Goal: Task Accomplishment & Management: Manage account settings

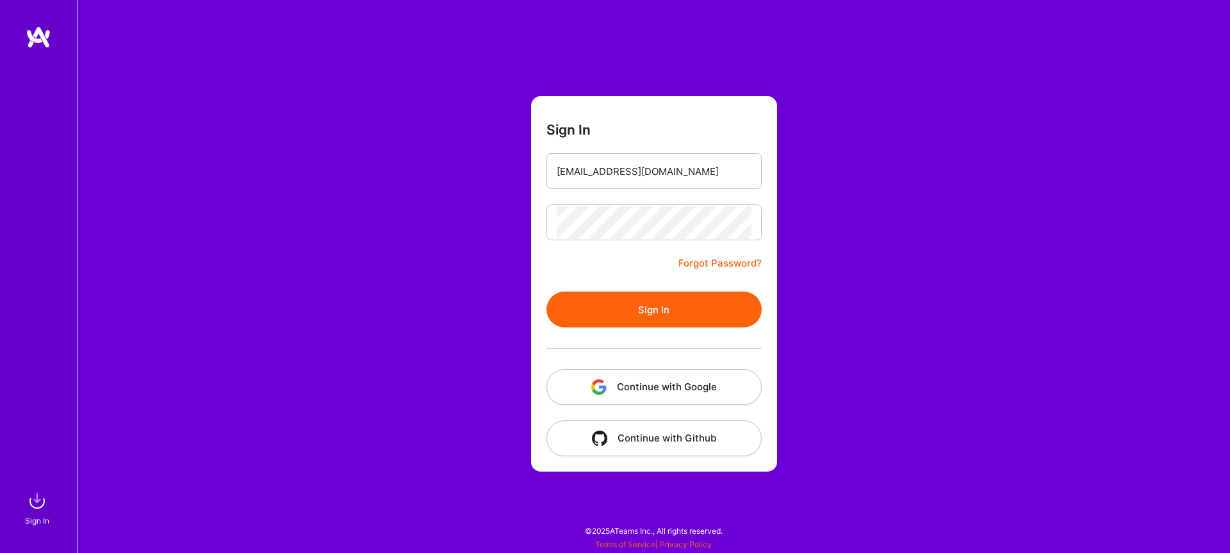
click at [655, 317] on button "Sign In" at bounding box center [653, 309] width 215 height 36
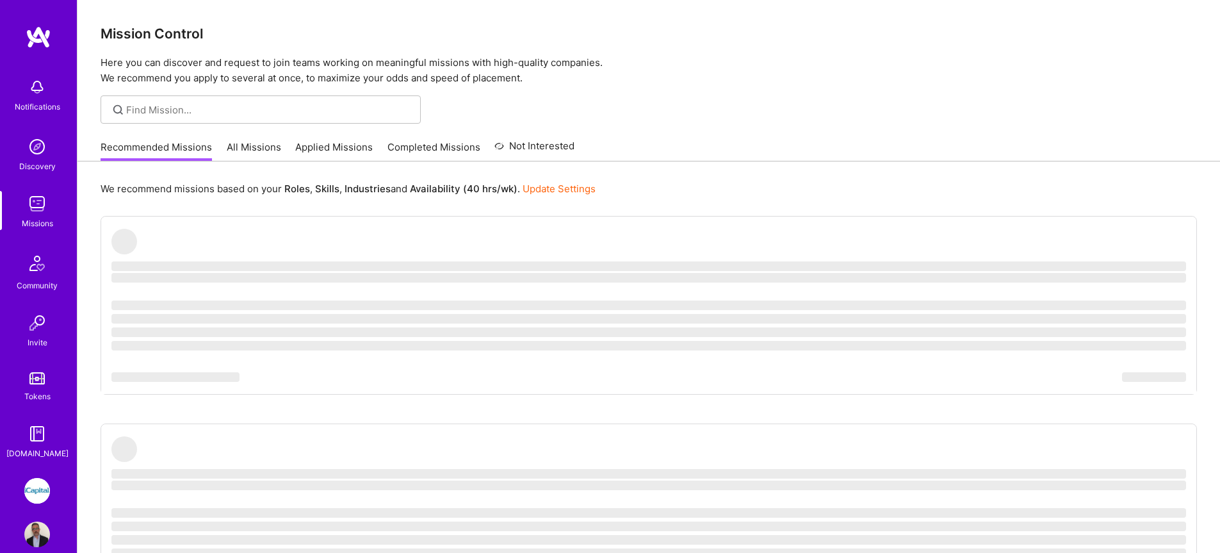
click at [258, 143] on link "All Missions" at bounding box center [254, 150] width 54 height 21
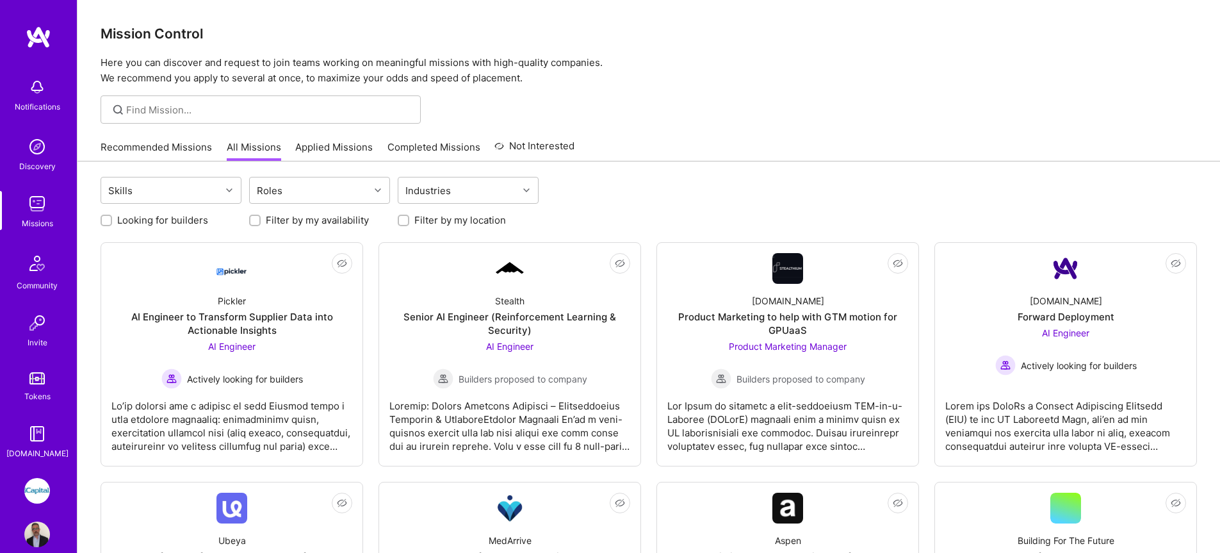
click at [313, 149] on link "Applied Missions" at bounding box center [333, 150] width 77 height 21
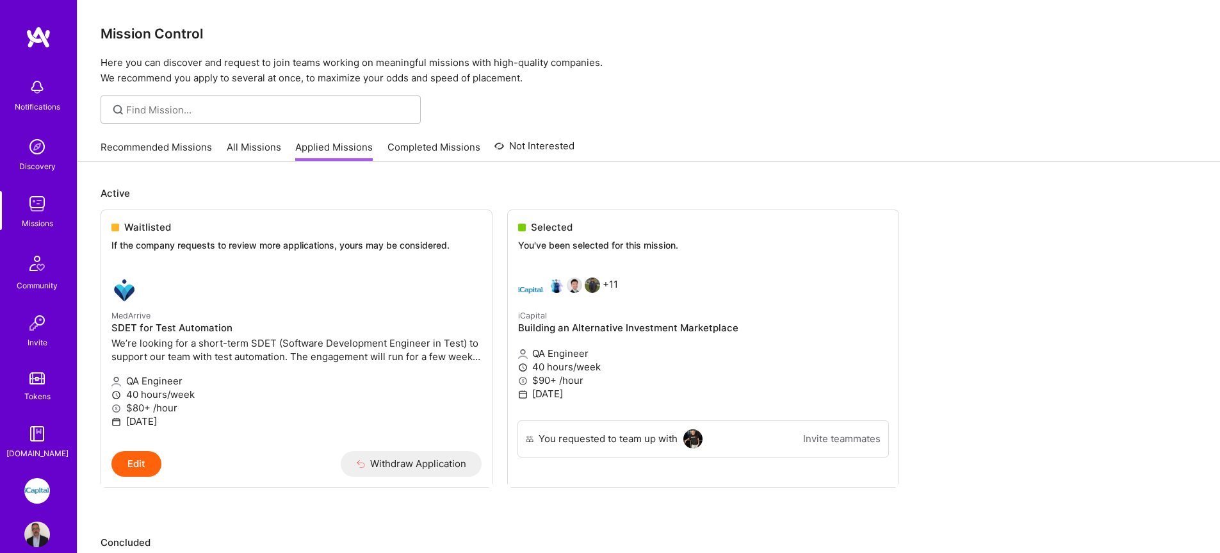
click at [29, 210] on img at bounding box center [37, 204] width 26 height 26
